Goal: Information Seeking & Learning: Learn about a topic

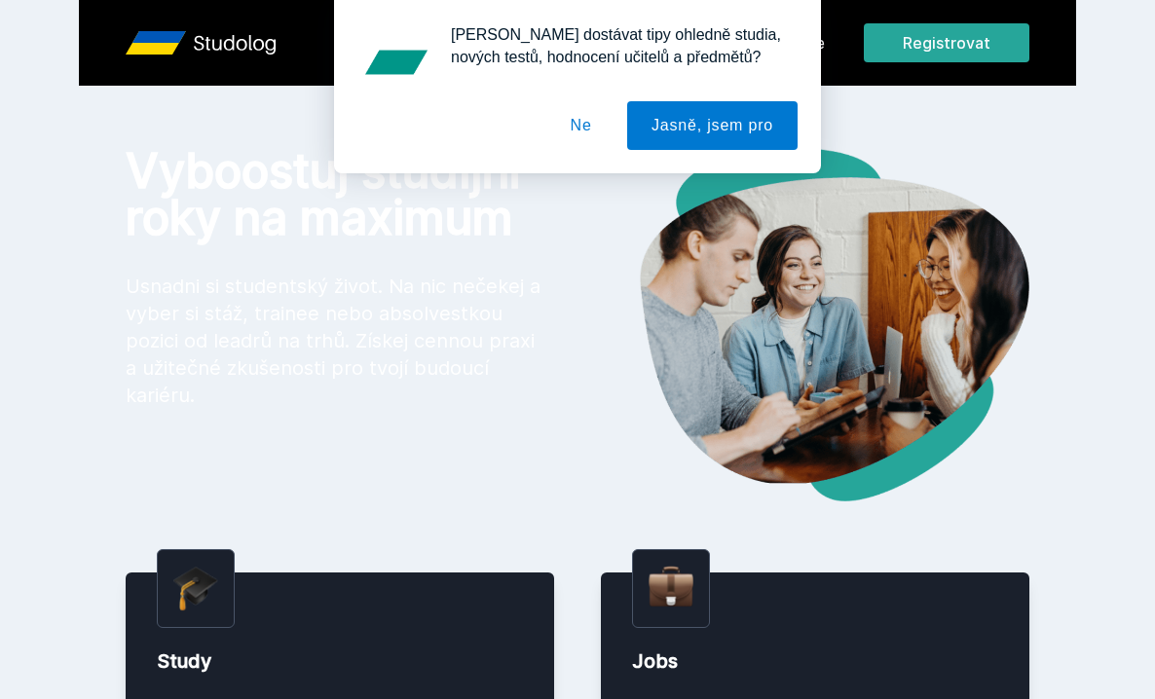
click at [568, 116] on button "Ne" at bounding box center [581, 125] width 70 height 49
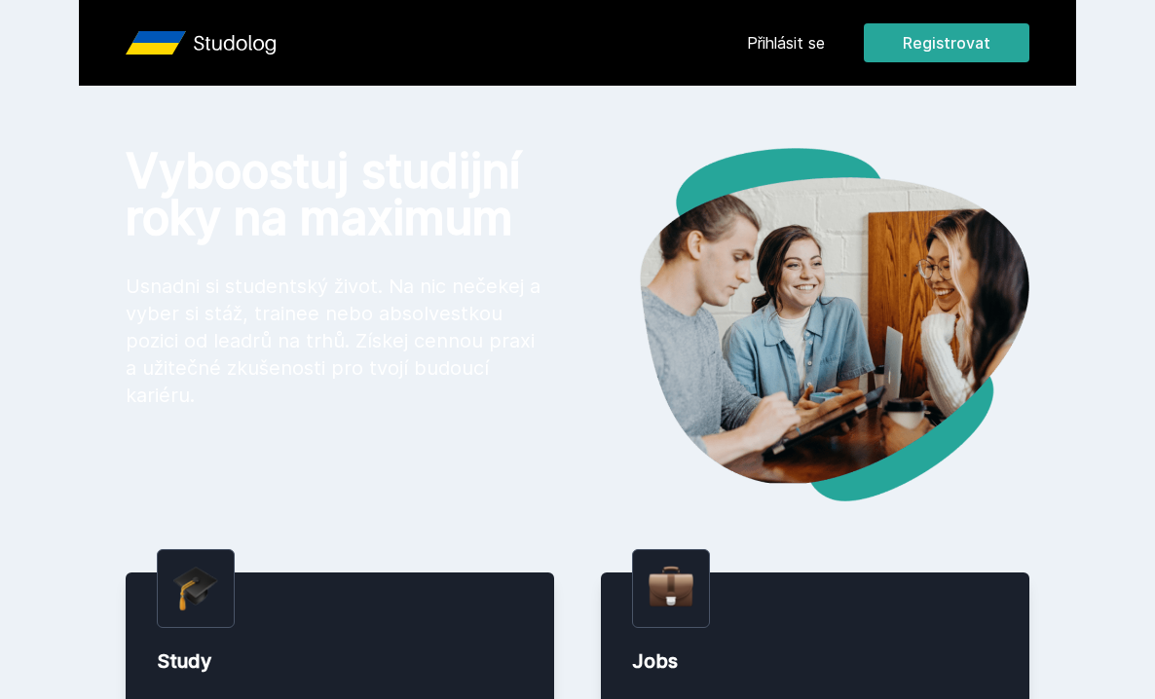
click at [792, 58] on div "Přihlásit se Registrovat" at bounding box center [888, 42] width 282 height 39
click at [784, 48] on link "Přihlásit se" at bounding box center [786, 42] width 78 height 23
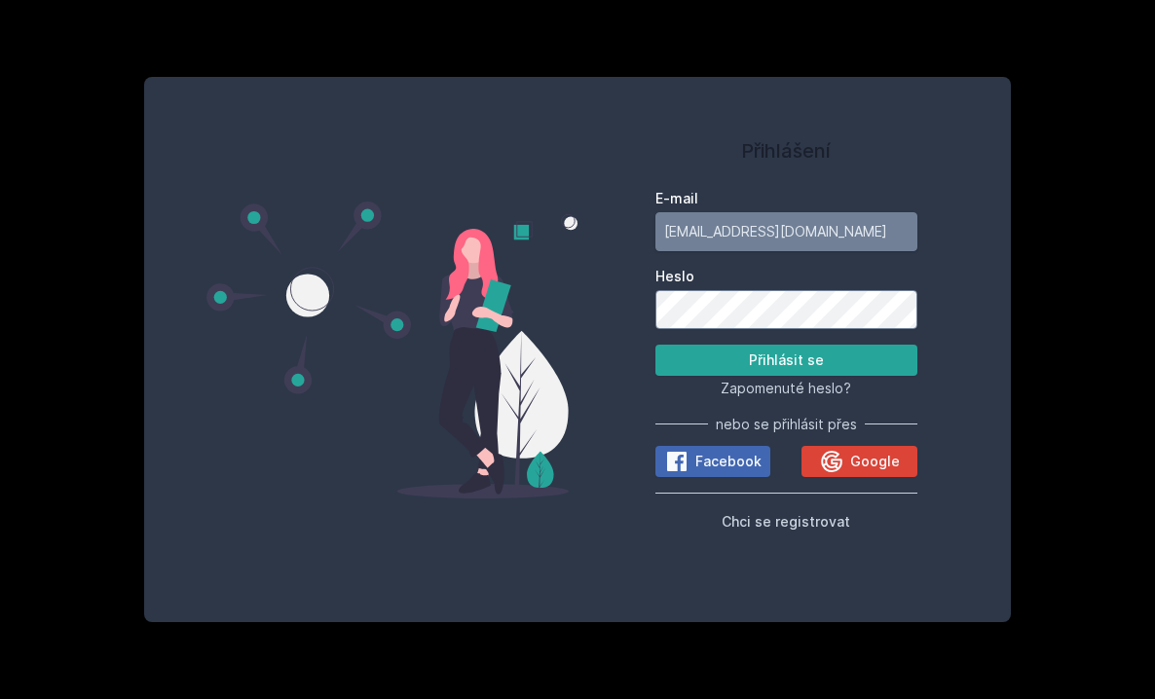
type input "[EMAIL_ADDRESS][DOMAIN_NAME]"
click at [728, 363] on button "Přihlásit se" at bounding box center [786, 360] width 262 height 31
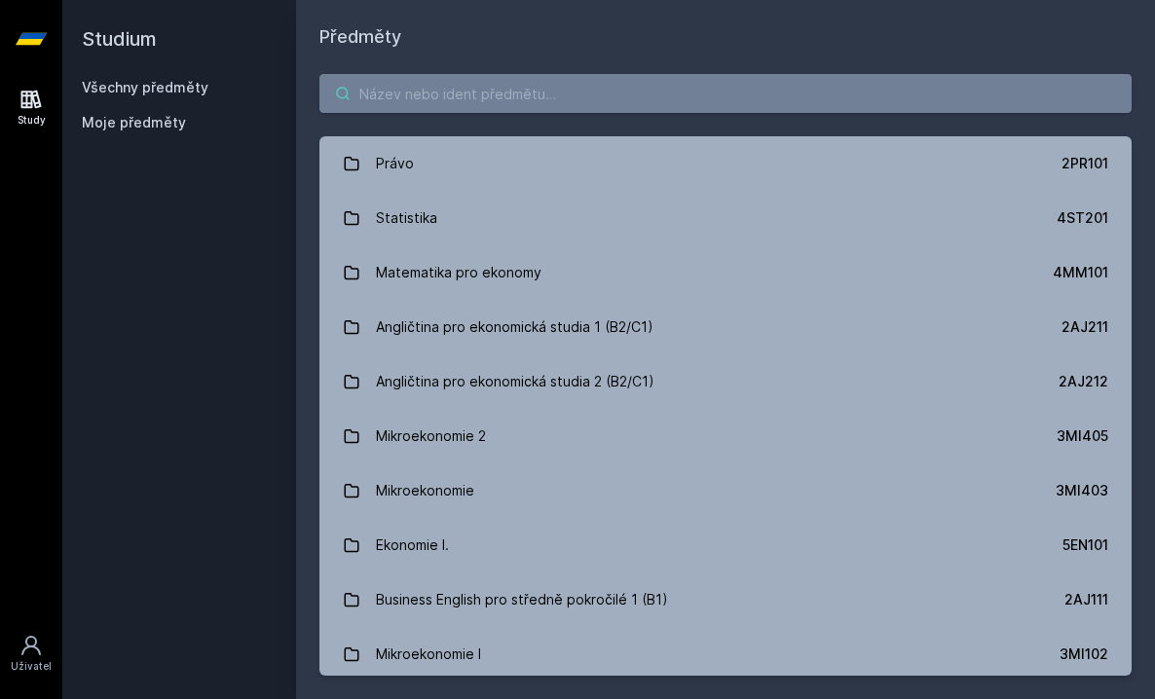
click at [634, 106] on input "search" at bounding box center [725, 93] width 812 height 39
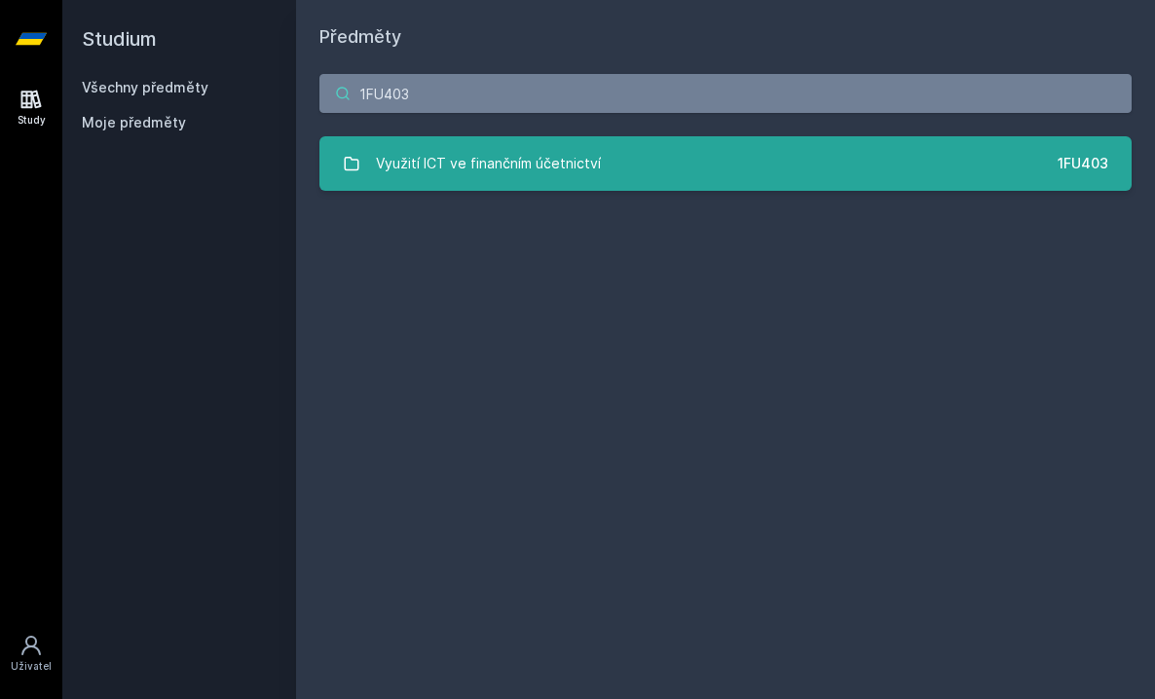
type input "1FU403"
click at [666, 172] on link "Využití ICT ve finančním účetnictví 1FU403" at bounding box center [725, 163] width 812 height 55
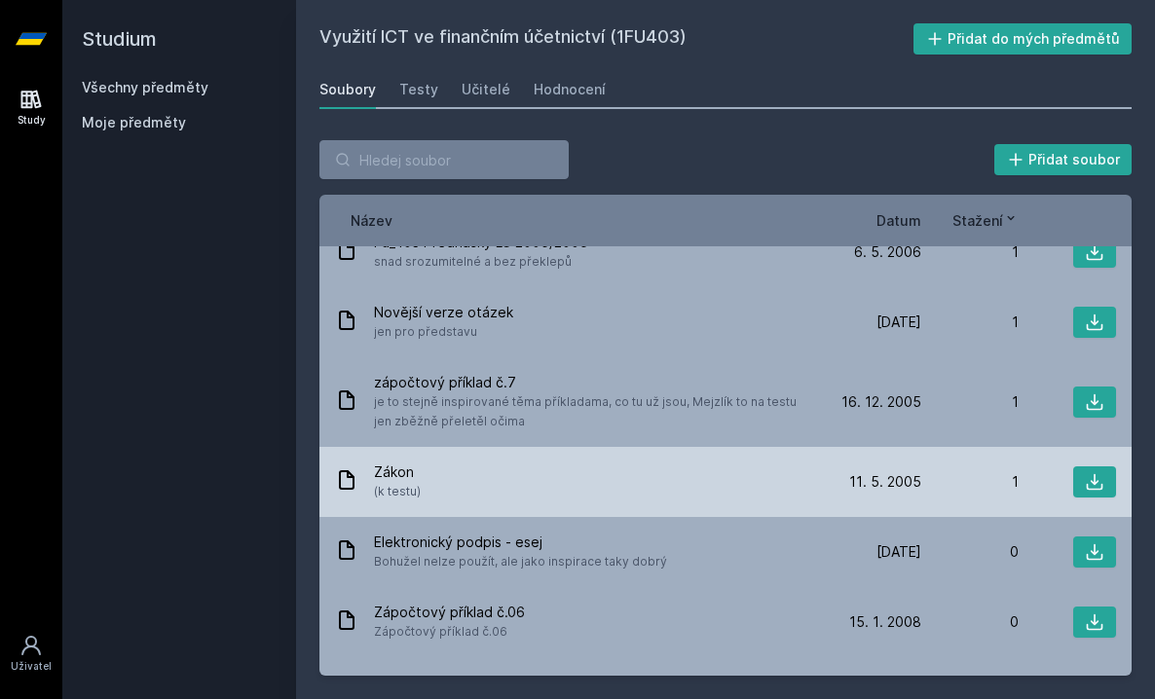
scroll to position [1678, 0]
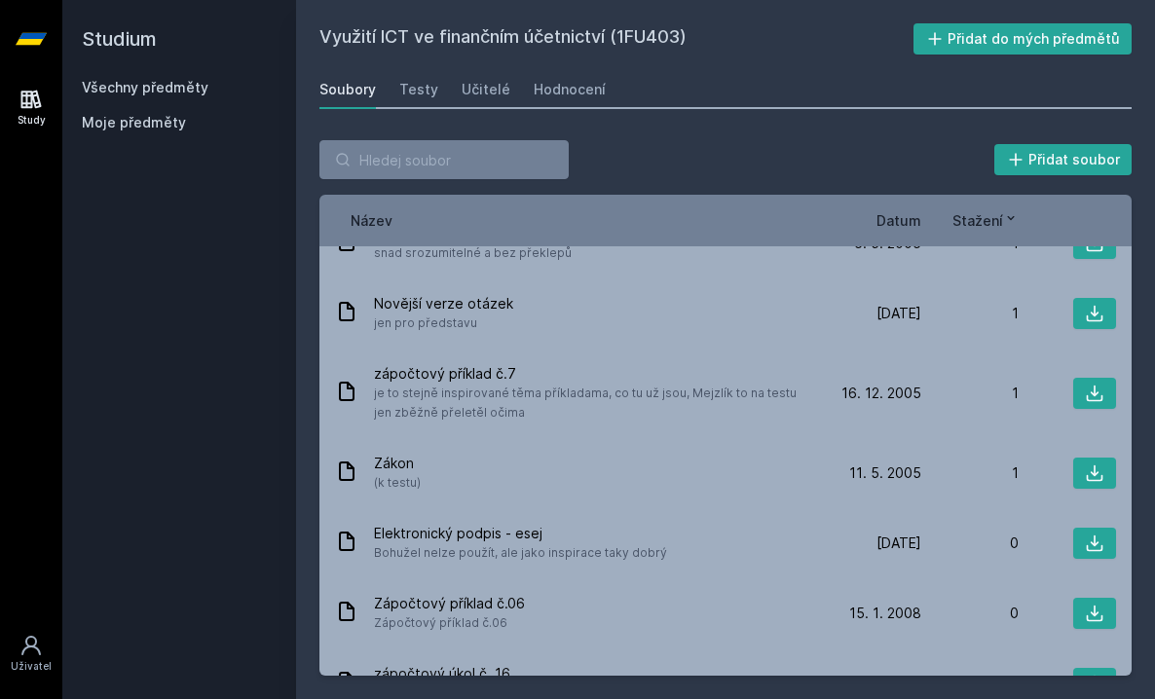
click at [907, 216] on span "Datum" at bounding box center [898, 220] width 45 height 20
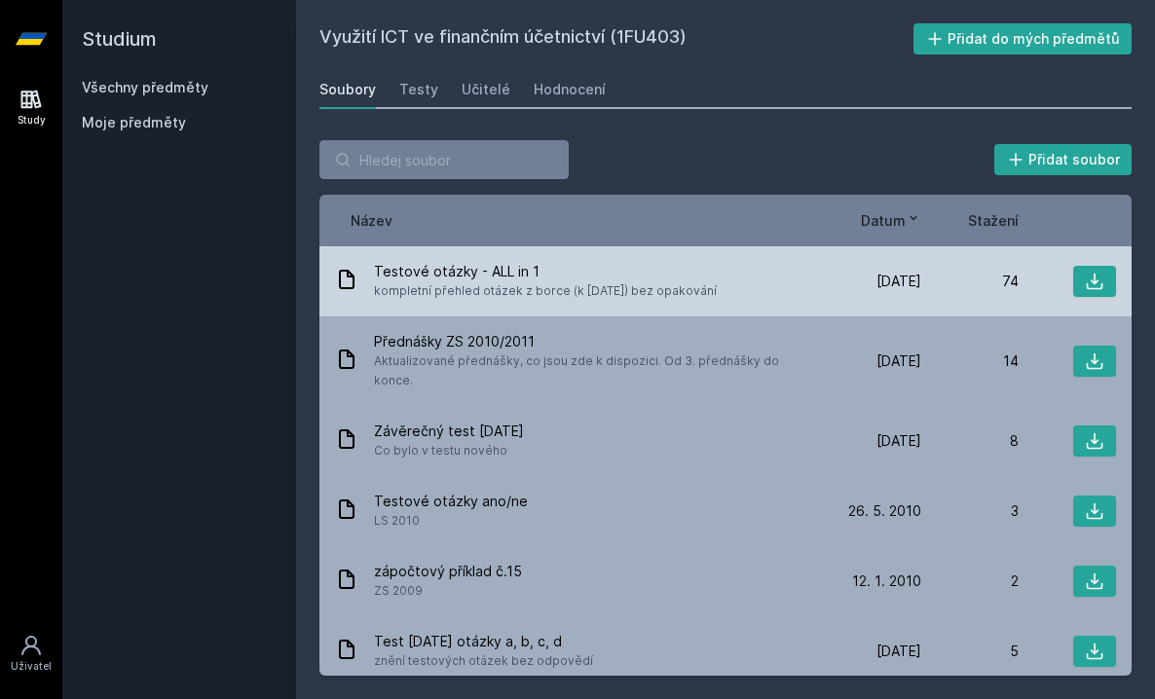
scroll to position [0, 0]
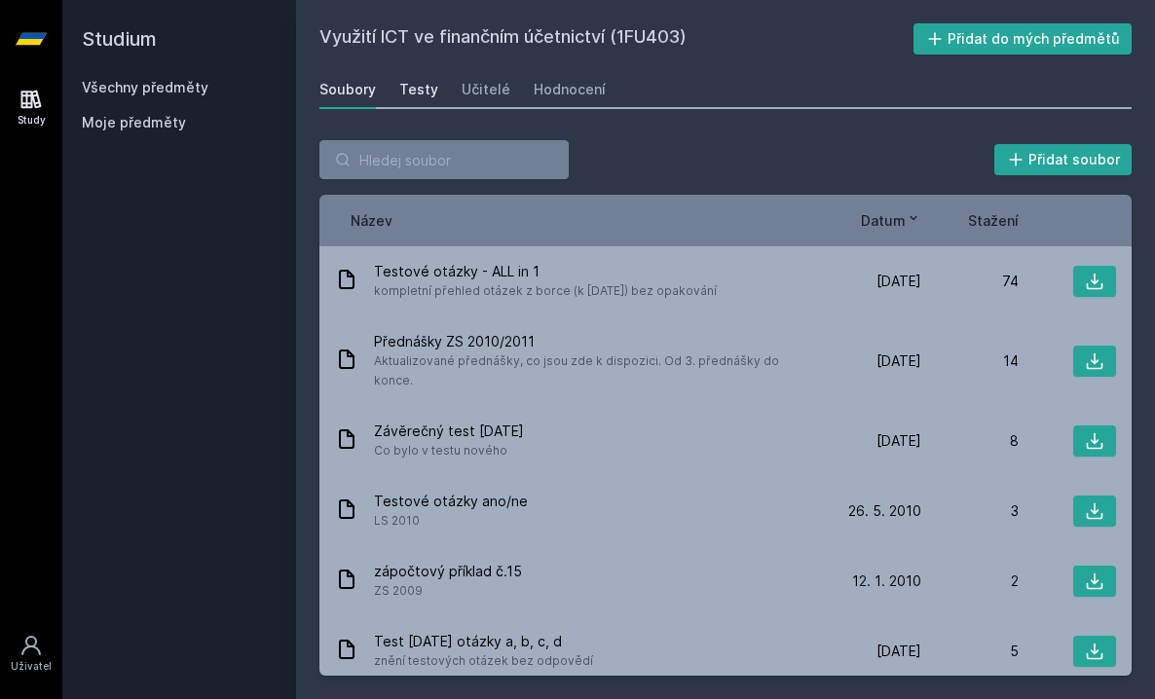
click at [414, 87] on div "Testy" at bounding box center [418, 89] width 39 height 19
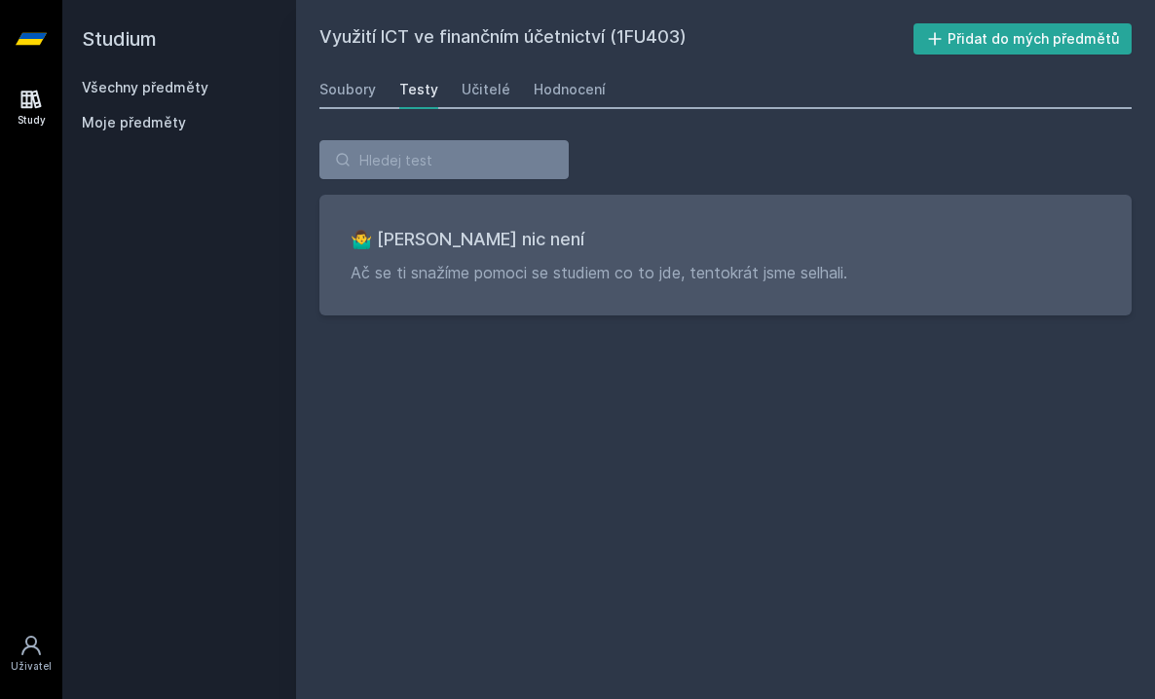
click at [505, 101] on div "Soubory Testy Učitelé Hodnocení" at bounding box center [725, 89] width 812 height 39
click at [490, 95] on div "Učitelé" at bounding box center [486, 89] width 49 height 19
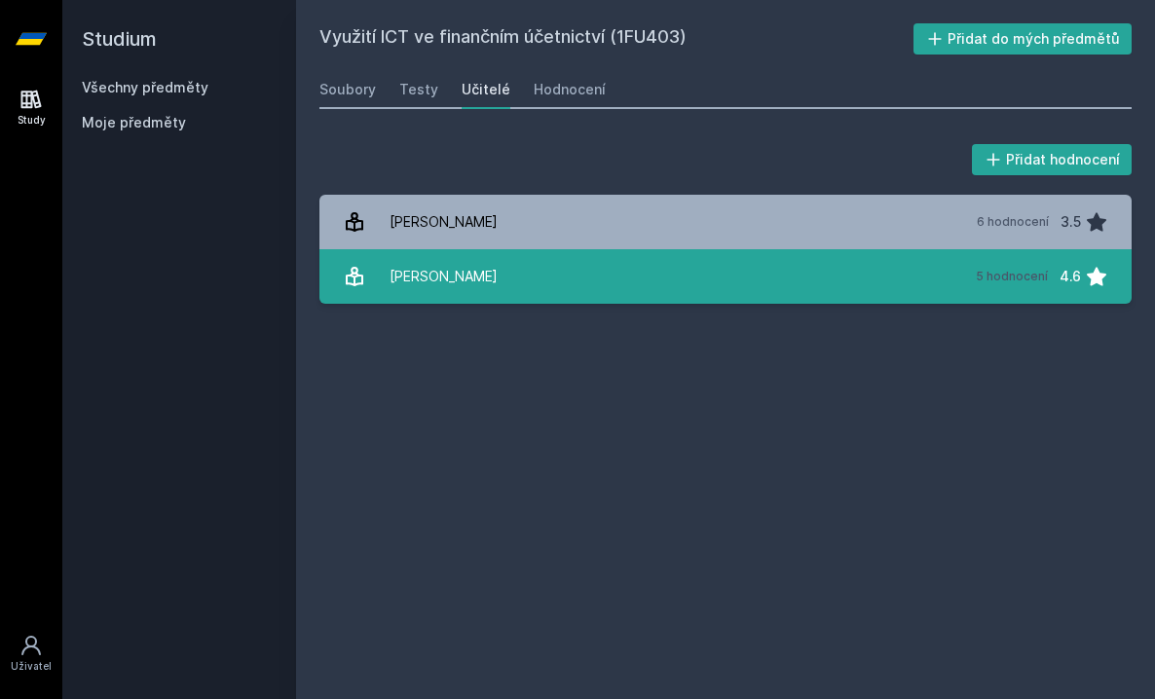
click at [441, 291] on div "[PERSON_NAME]" at bounding box center [443, 276] width 108 height 39
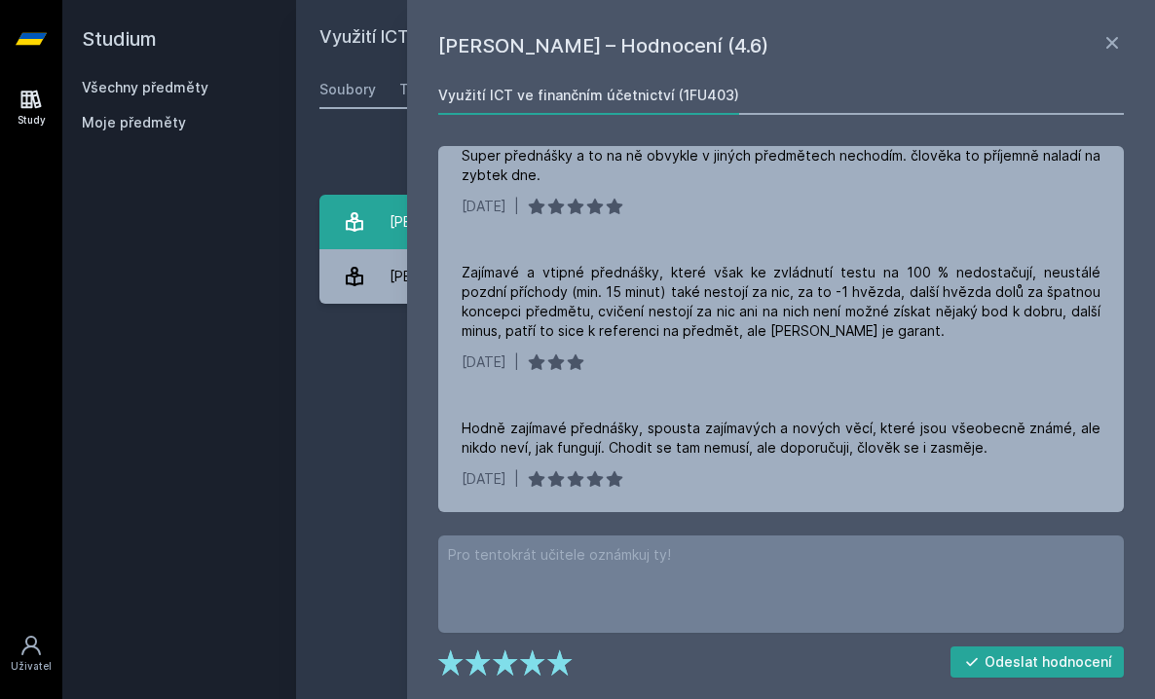
click at [396, 222] on div "[PERSON_NAME]" at bounding box center [443, 222] width 108 height 39
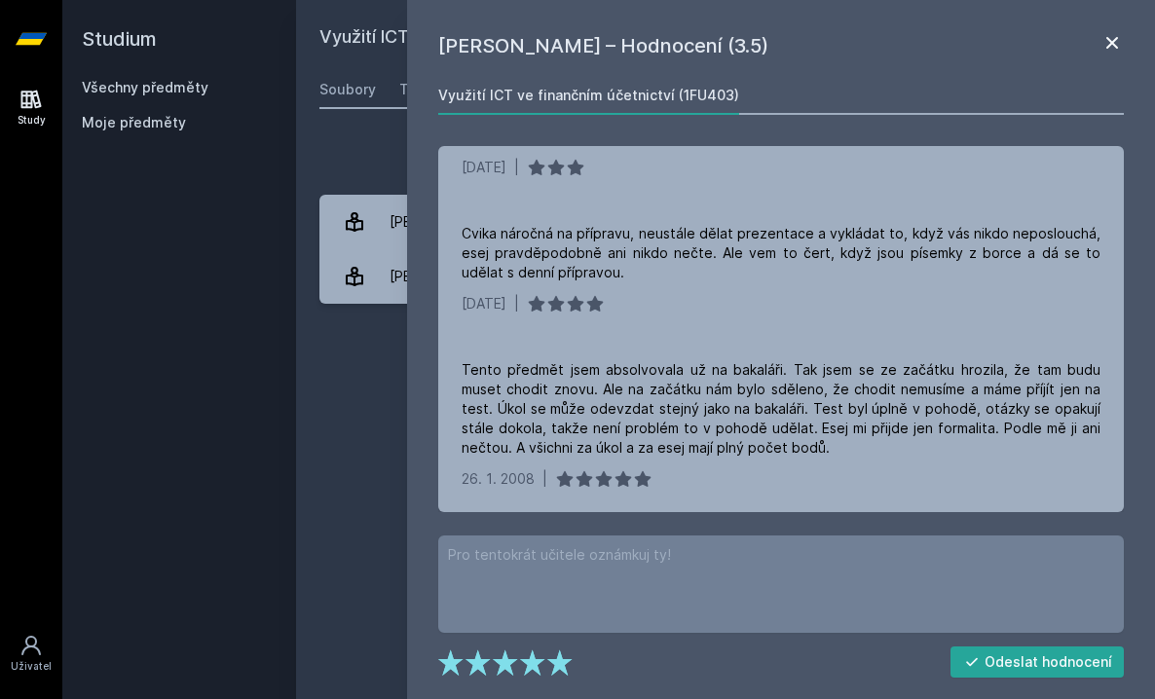
click at [1108, 47] on icon at bounding box center [1112, 43] width 12 height 12
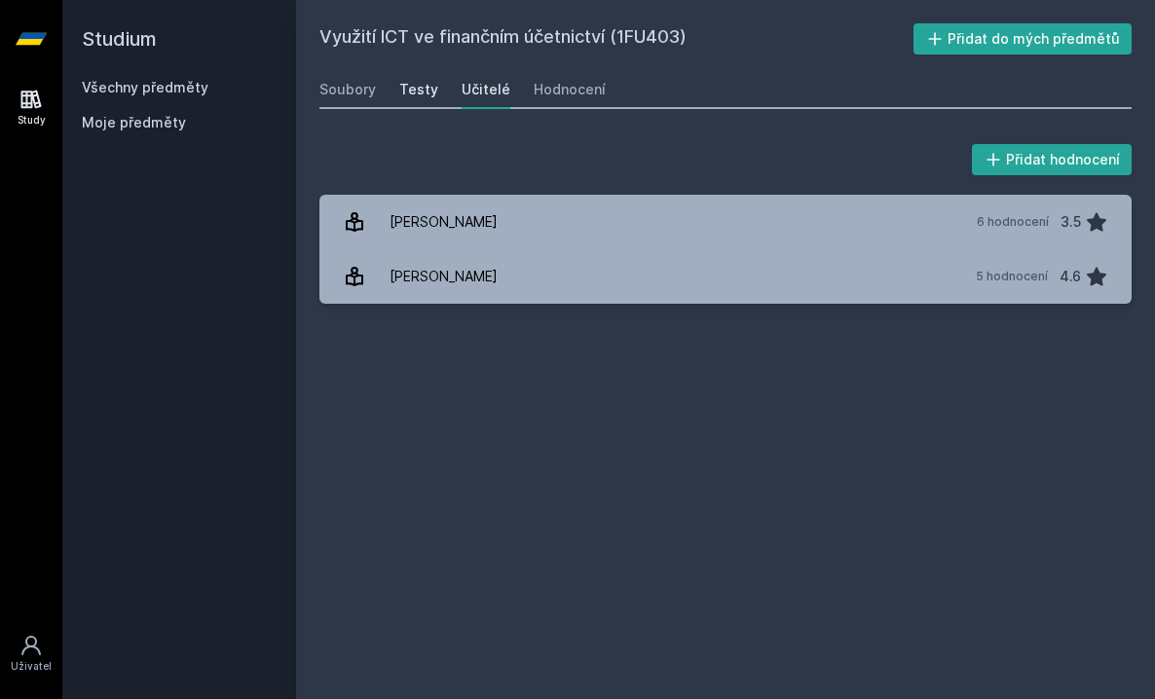
click at [415, 95] on div "Testy" at bounding box center [418, 89] width 39 height 19
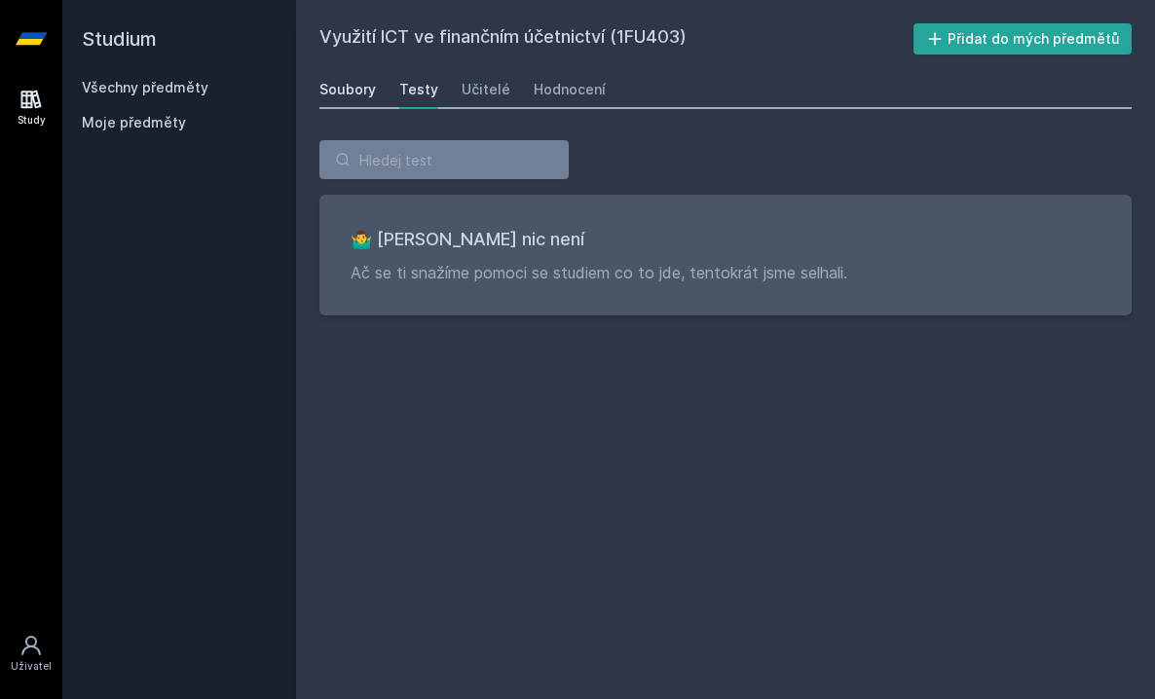
click at [332, 93] on div "Soubory" at bounding box center [347, 89] width 56 height 19
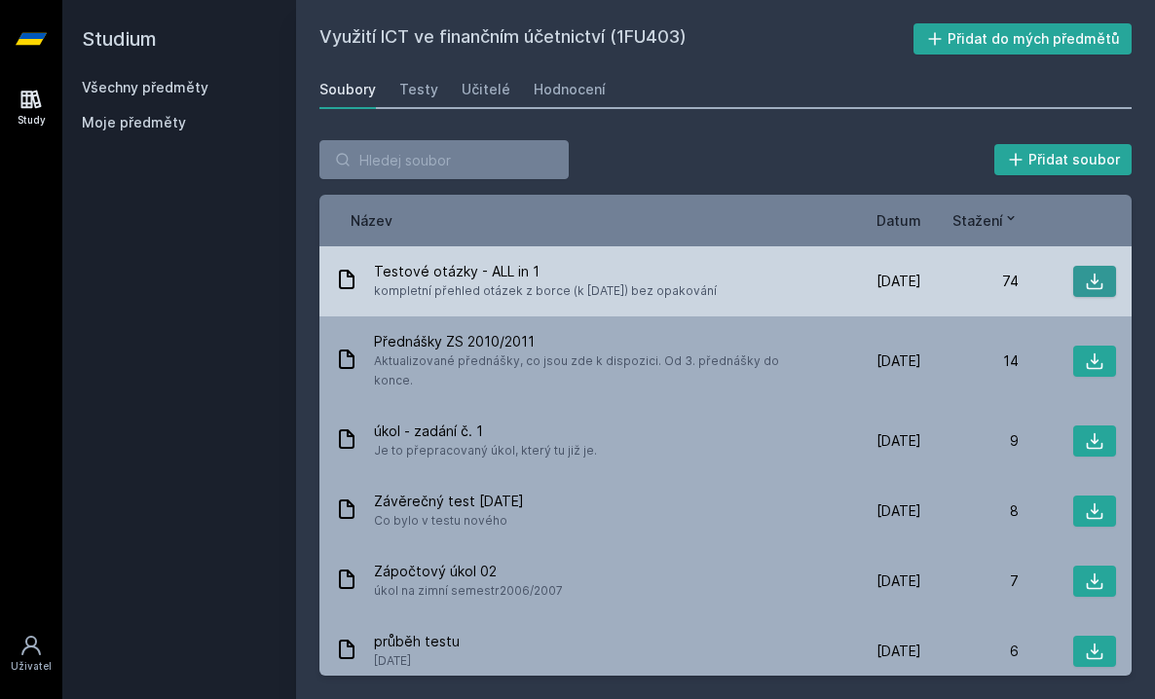
click at [1090, 281] on icon at bounding box center [1094, 281] width 19 height 19
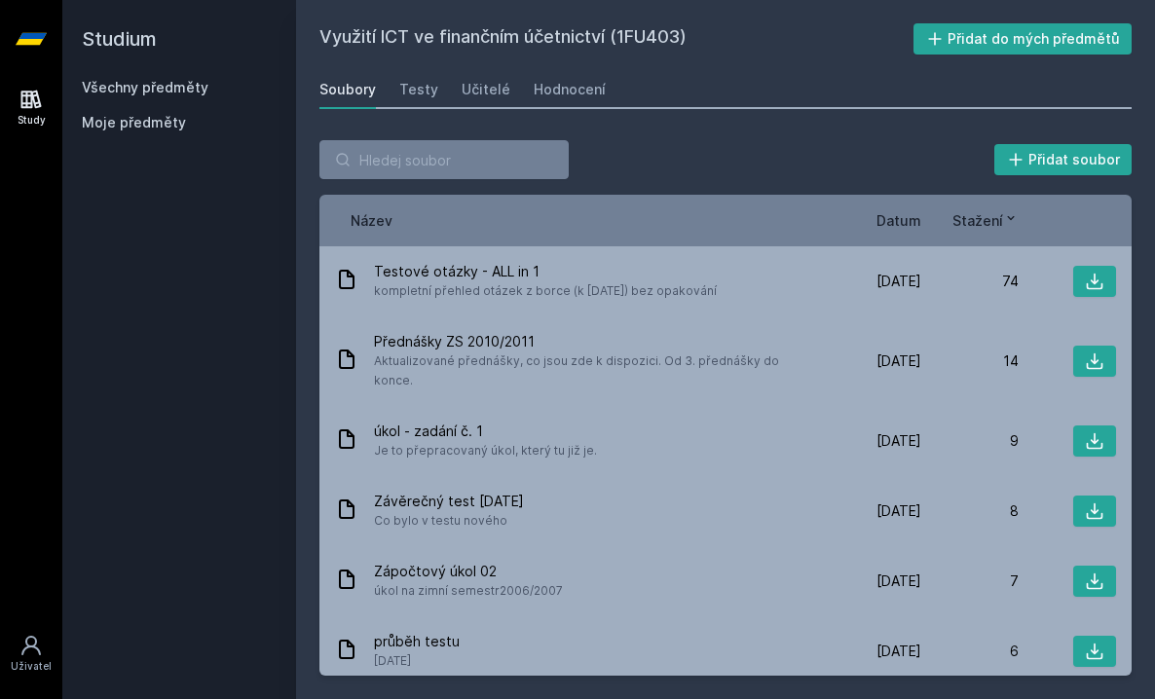
click at [242, 267] on div "Studium Všechny předměty Moje předměty" at bounding box center [179, 349] width 234 height 699
